Goal: Transaction & Acquisition: Purchase product/service

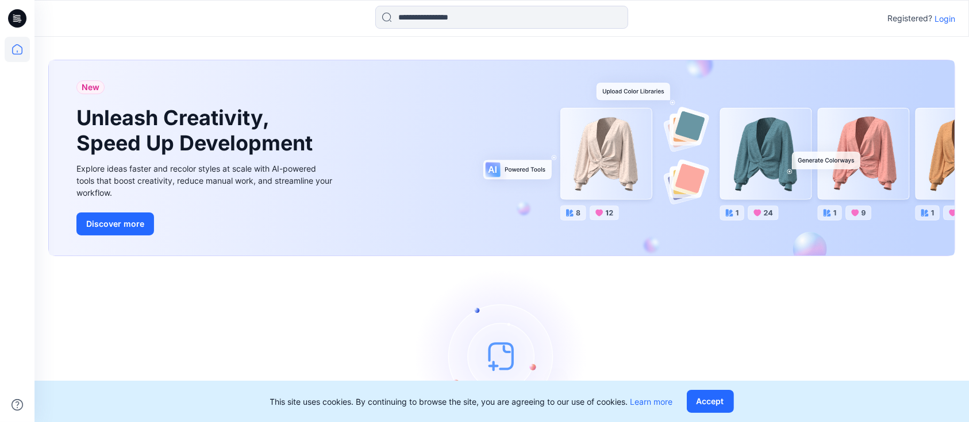
click at [942, 20] on p "Login" at bounding box center [945, 19] width 21 height 12
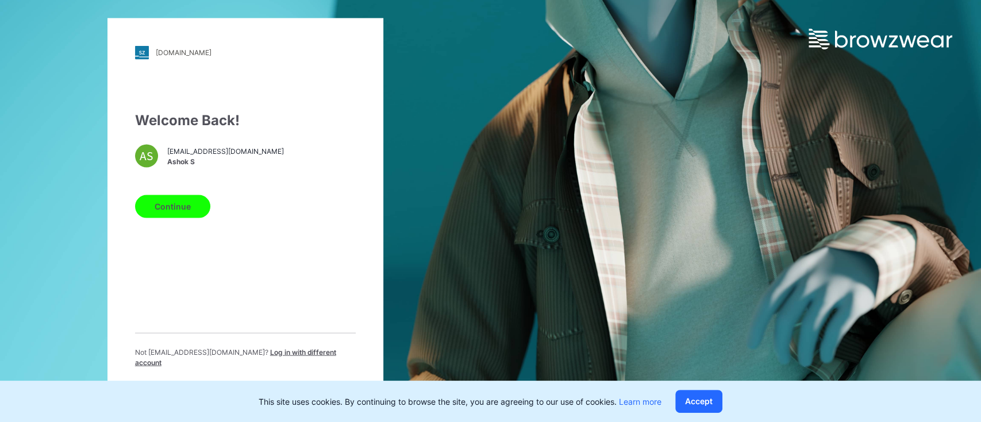
click at [162, 205] on button "Continue" at bounding box center [172, 206] width 75 height 23
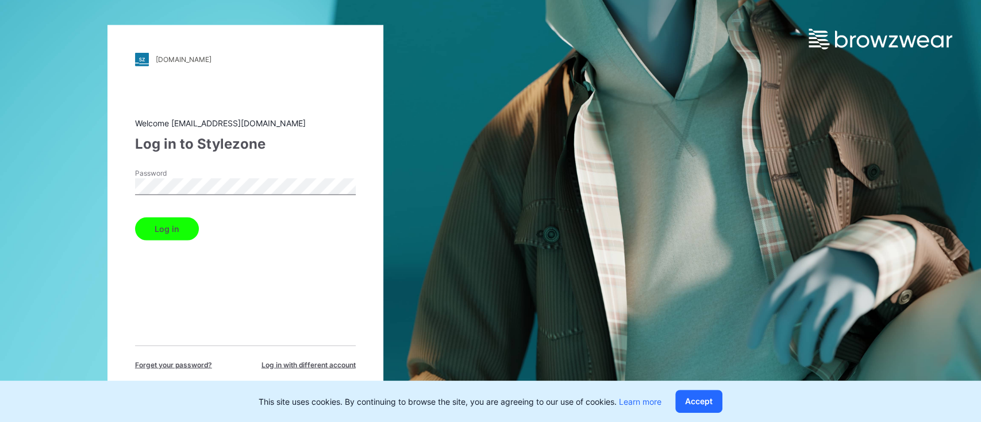
click at [173, 228] on button "Log in" at bounding box center [167, 228] width 64 height 23
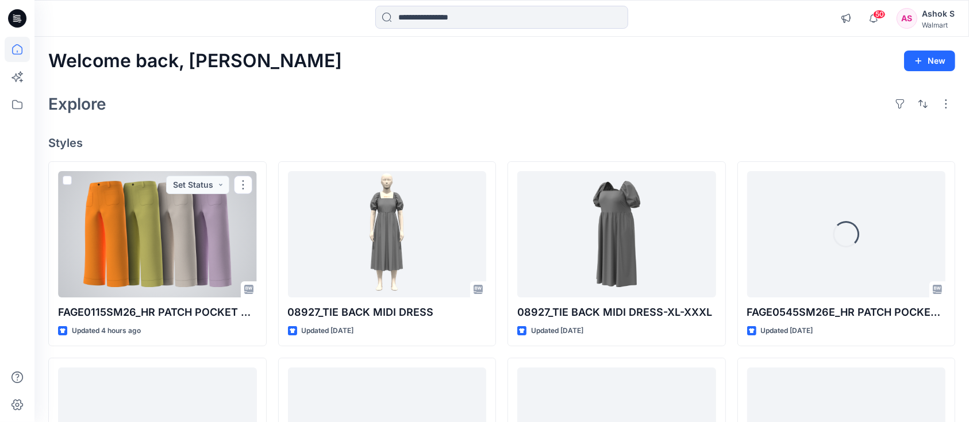
click at [156, 242] on div at bounding box center [157, 234] width 199 height 126
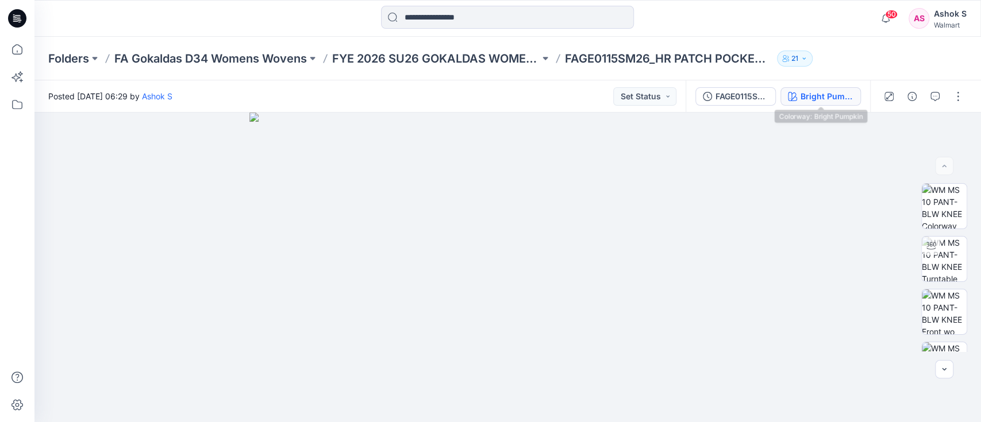
click at [835, 98] on div "Bright Pumpkin" at bounding box center [827, 96] width 53 height 13
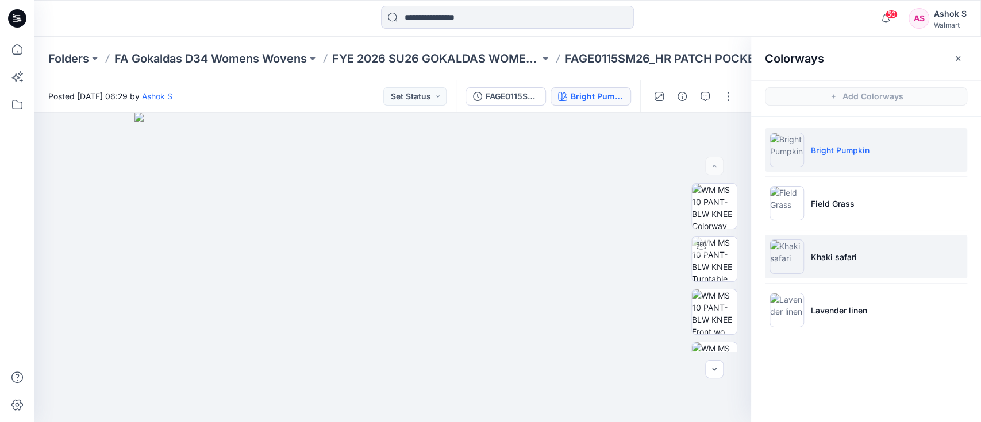
click at [830, 256] on p "Khaki safari" at bounding box center [834, 257] width 46 height 12
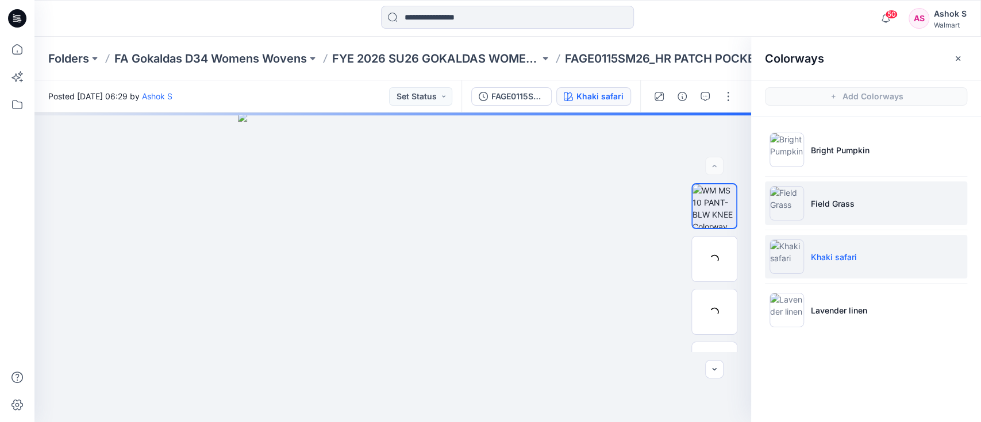
click at [823, 210] on li "Field Grass" at bounding box center [866, 204] width 202 height 44
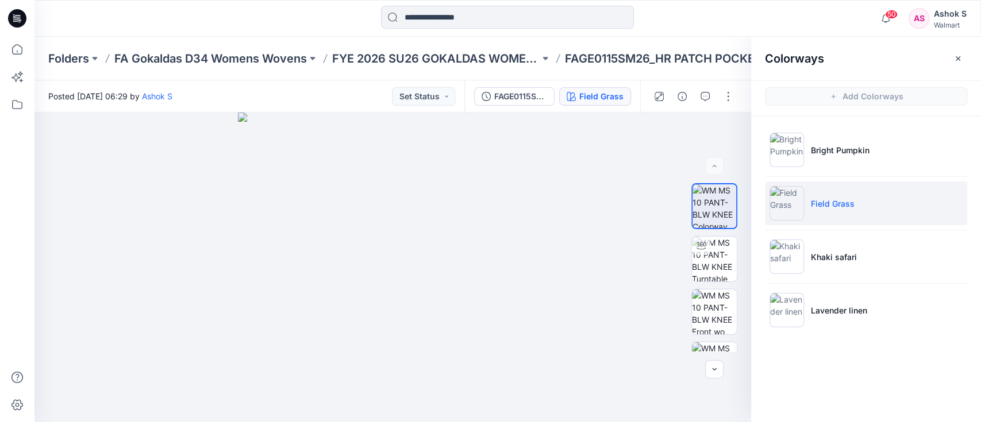
click at [822, 210] on li "Field Grass" at bounding box center [866, 204] width 202 height 44
click at [956, 56] on icon "button" at bounding box center [958, 58] width 9 height 9
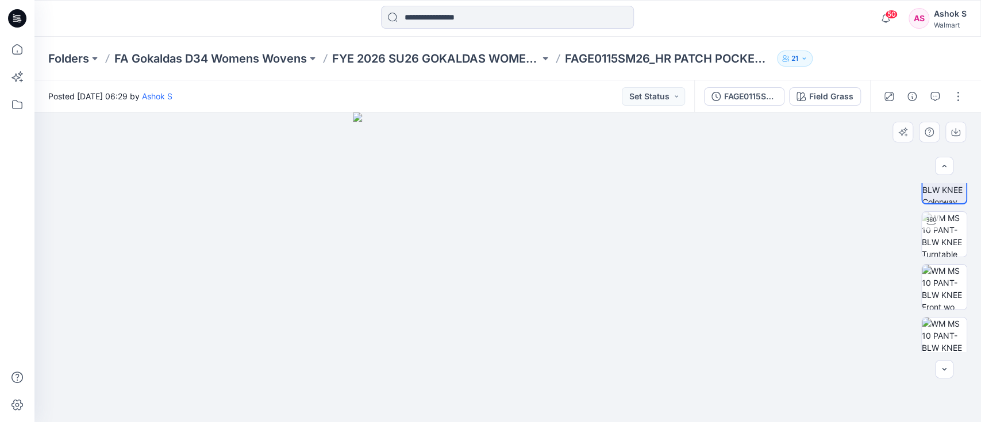
scroll to position [26, 0]
click at [939, 278] on img at bounding box center [944, 286] width 45 height 45
click at [956, 132] on icon "button" at bounding box center [956, 131] width 5 height 6
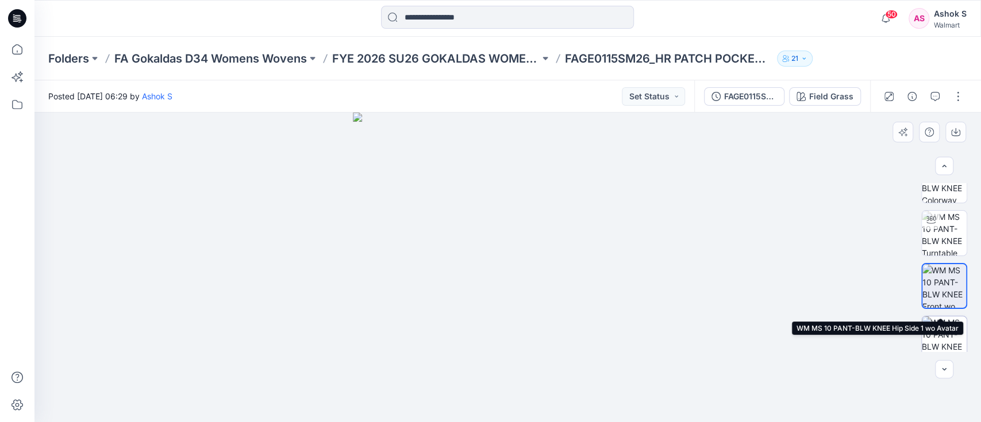
scroll to position [102, 0]
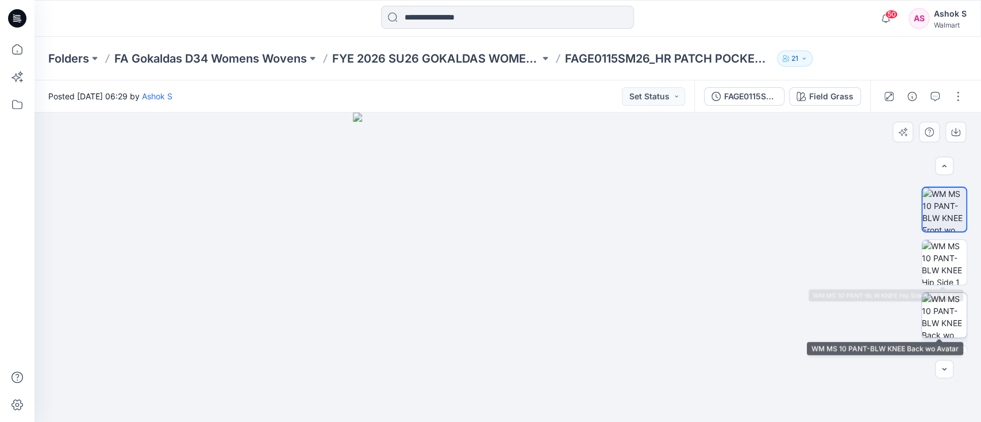
click at [937, 317] on img at bounding box center [944, 315] width 45 height 45
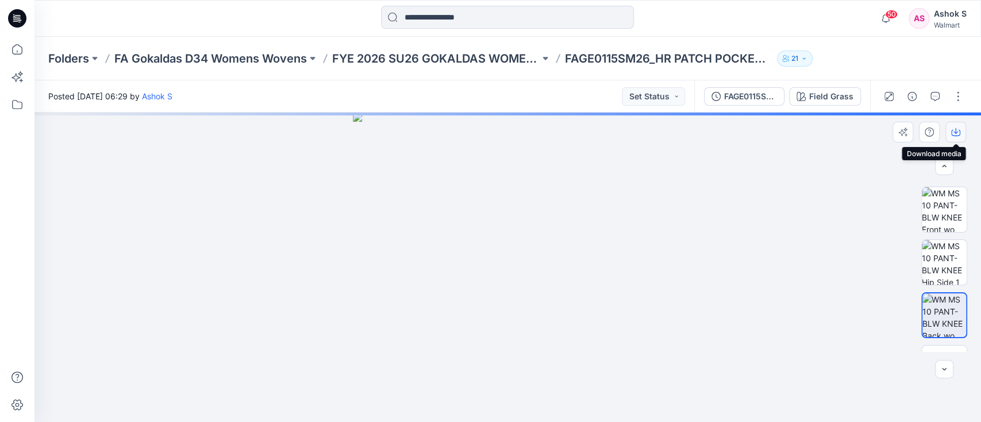
click at [952, 128] on icon "button" at bounding box center [955, 132] width 9 height 9
